Goal: Information Seeking & Learning: Learn about a topic

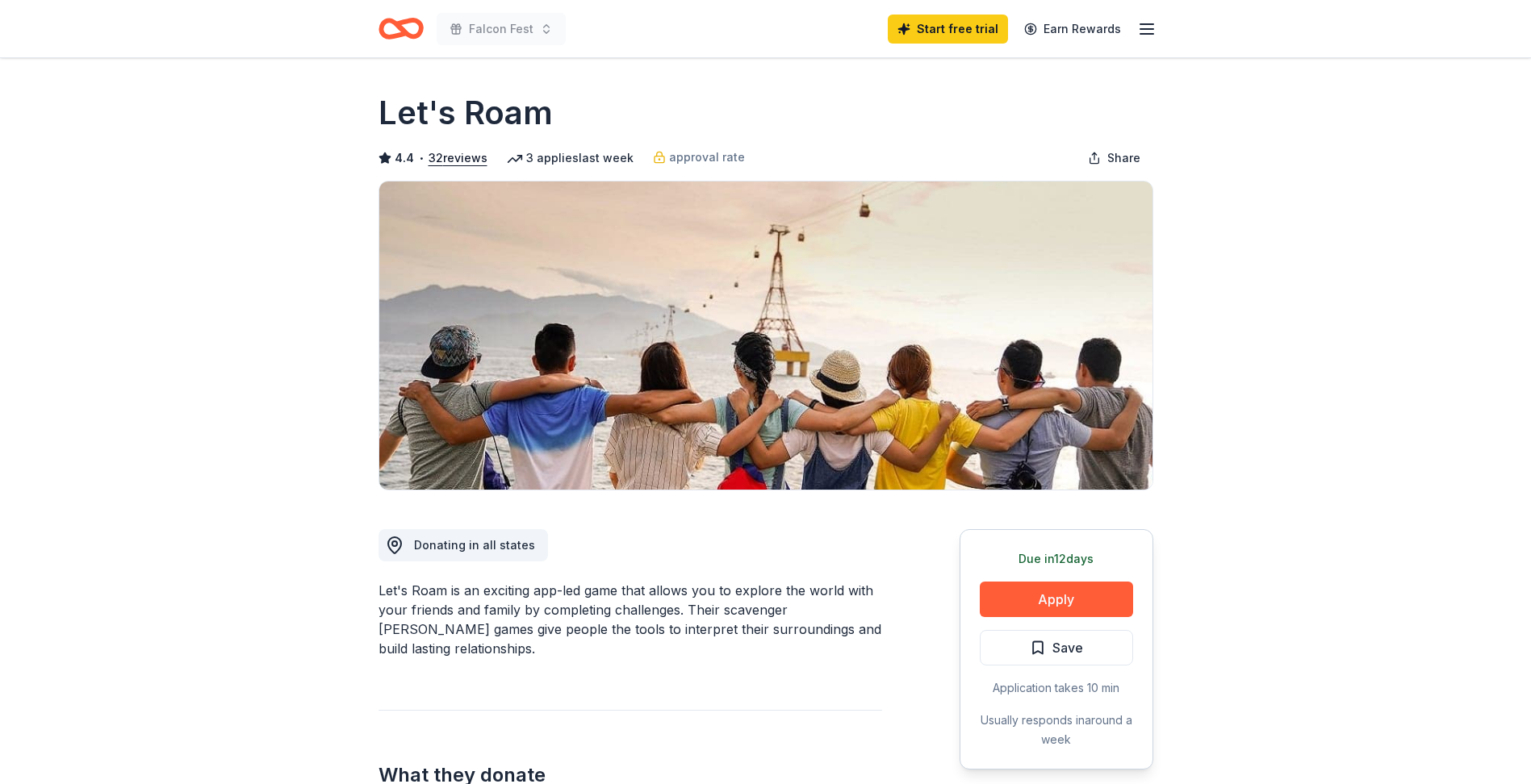
click at [456, 155] on button "32 reviews" at bounding box center [458, 158] width 59 height 20
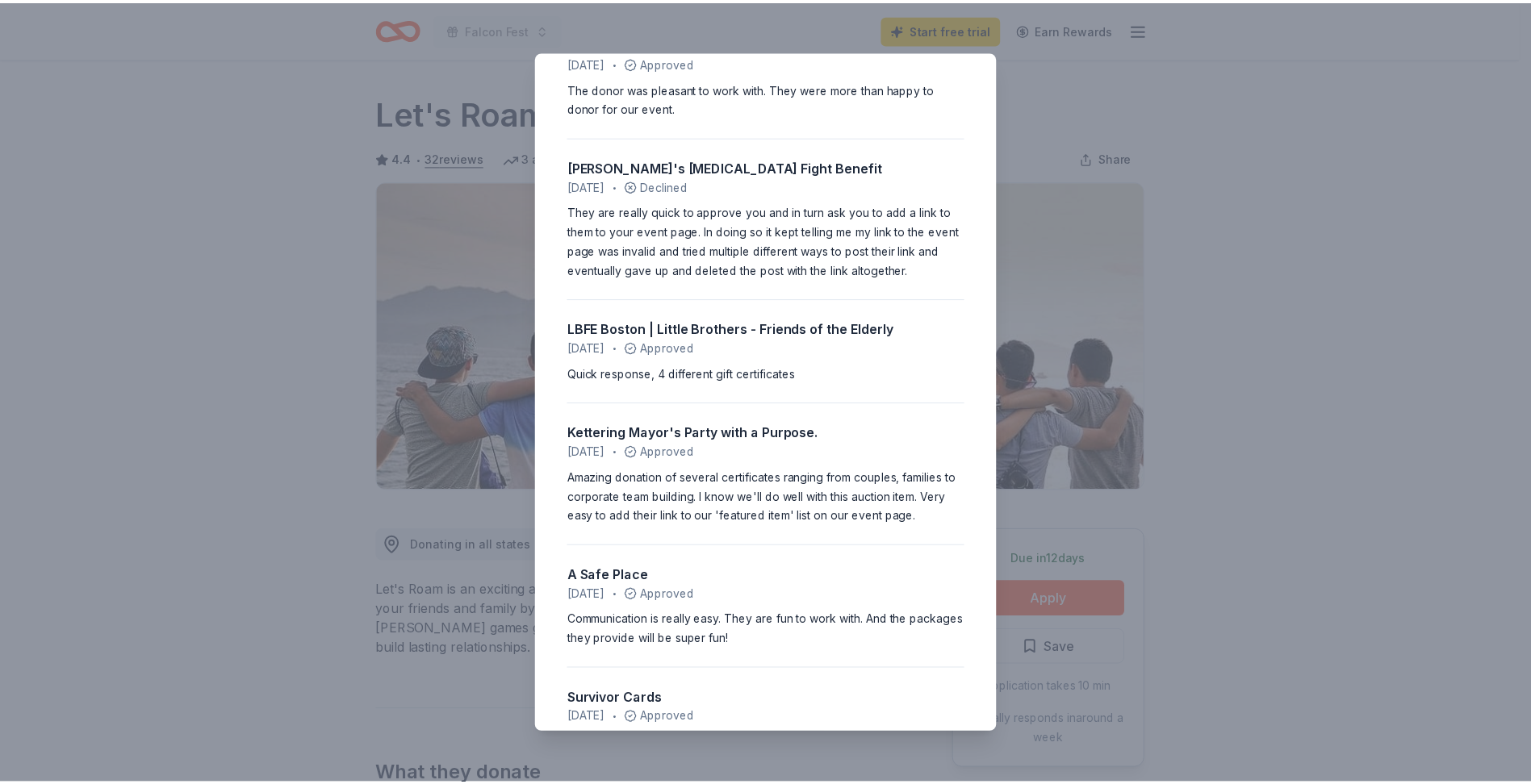
scroll to position [2098, 0]
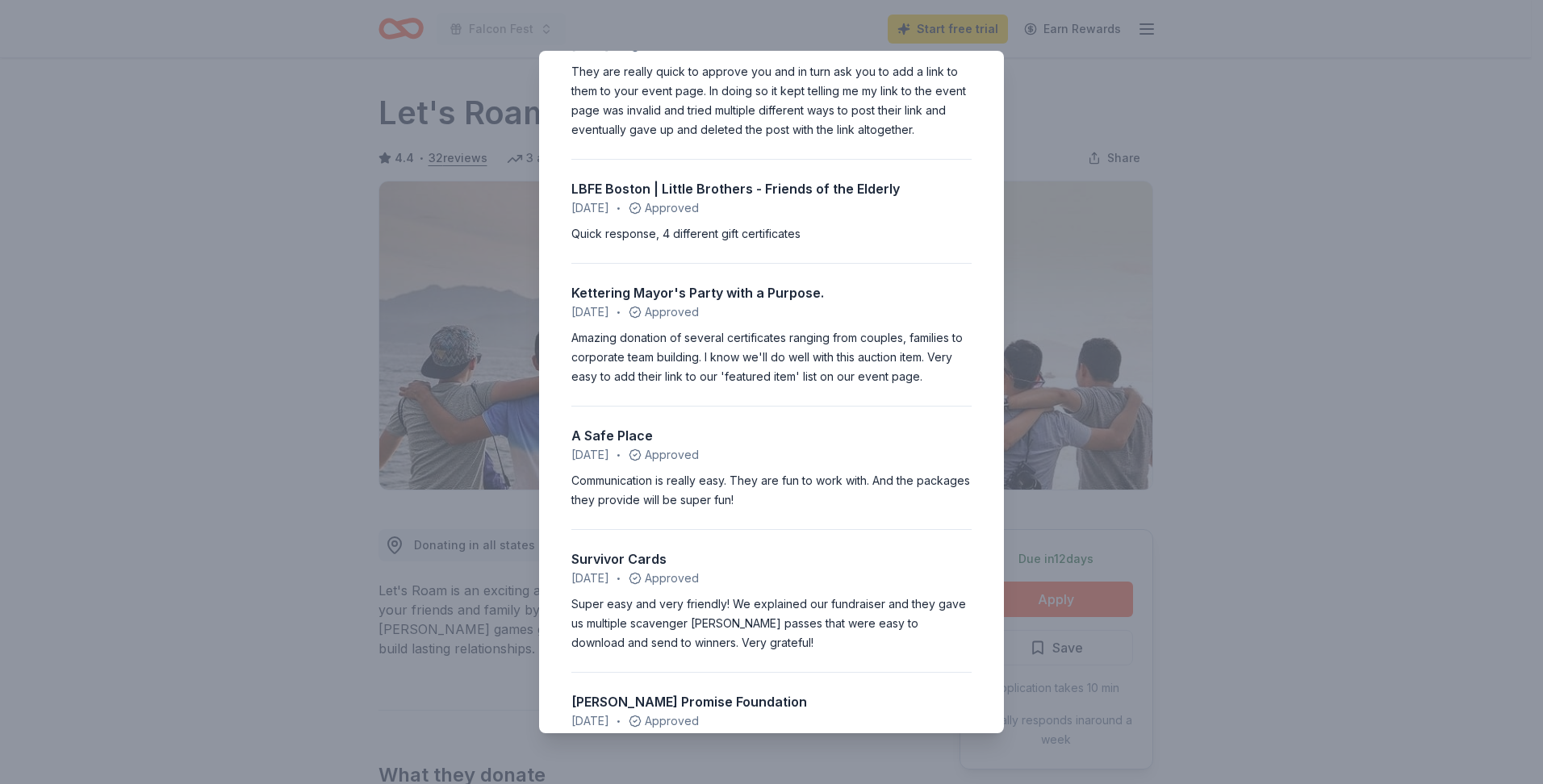
click at [1409, 164] on div "4.4 • 32 reviews Community Cat Angels [DATE] • Approved Easy application. Quick…" at bounding box center [771, 392] width 1543 height 784
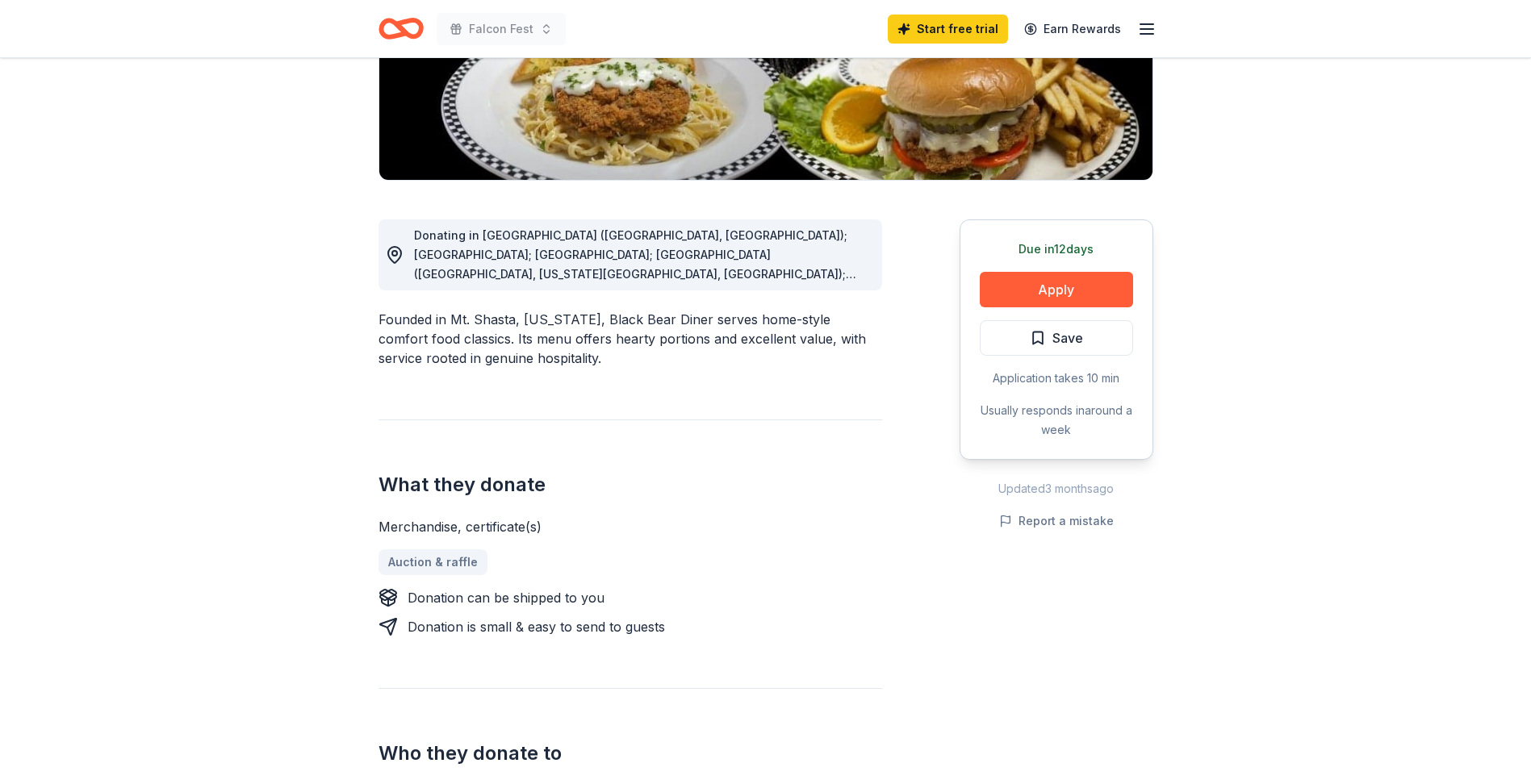
scroll to position [81, 0]
